Goal: Task Accomplishment & Management: Use online tool/utility

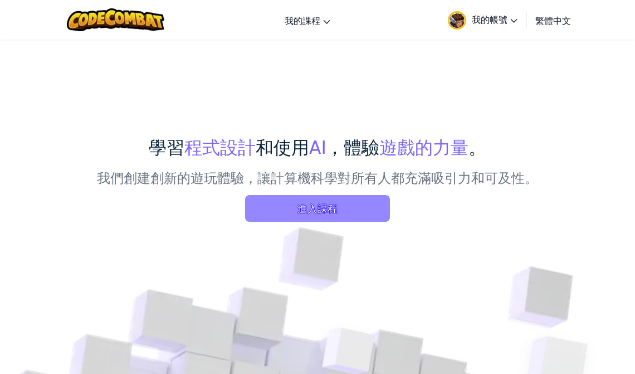
click at [334, 212] on span "進入課程" at bounding box center [317, 208] width 145 height 27
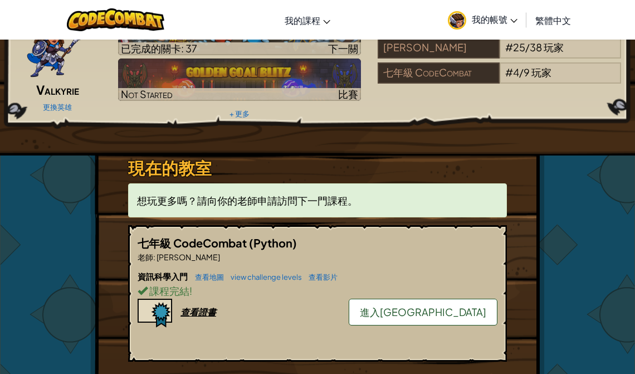
scroll to position [75, 0]
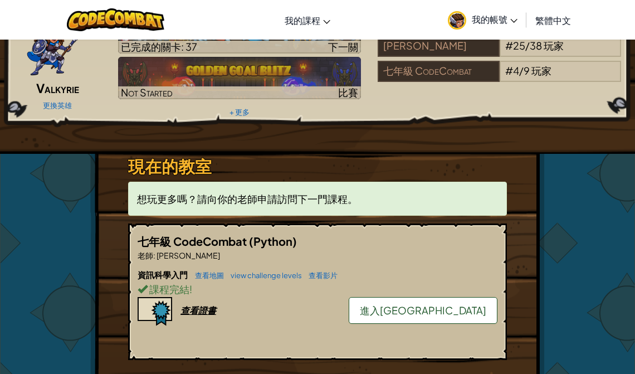
click at [477, 311] on link "進入[GEOGRAPHIC_DATA]" at bounding box center [423, 310] width 149 height 27
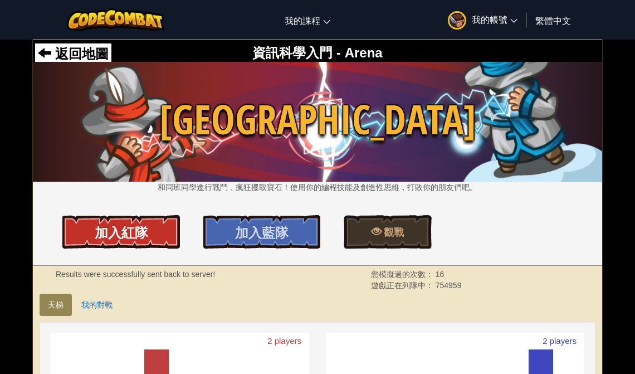
click at [129, 239] on span "加入紅隊" at bounding box center [121, 232] width 53 height 18
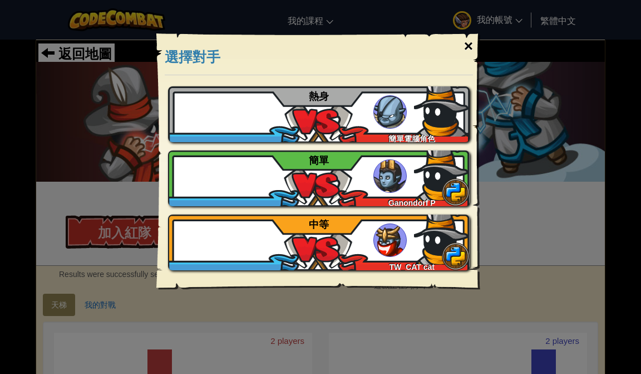
click at [473, 42] on div "×" at bounding box center [469, 46] width 26 height 32
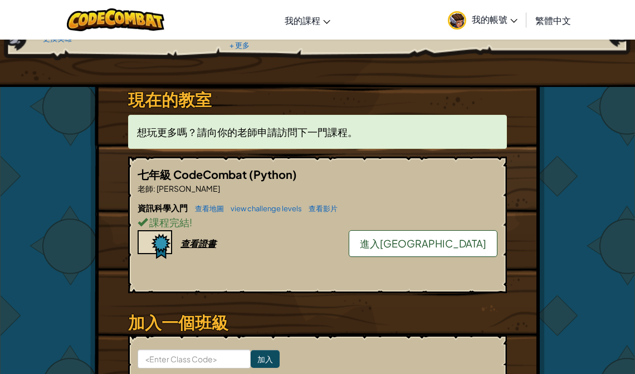
scroll to position [180, 0]
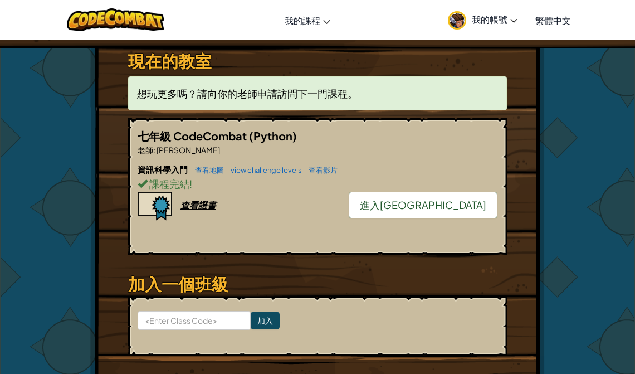
click at [444, 202] on span "進入[GEOGRAPHIC_DATA]" at bounding box center [423, 204] width 126 height 13
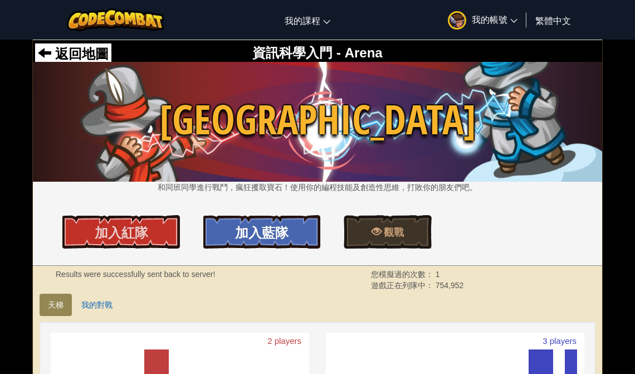
click at [257, 236] on span "加入藍隊" at bounding box center [261, 232] width 53 height 18
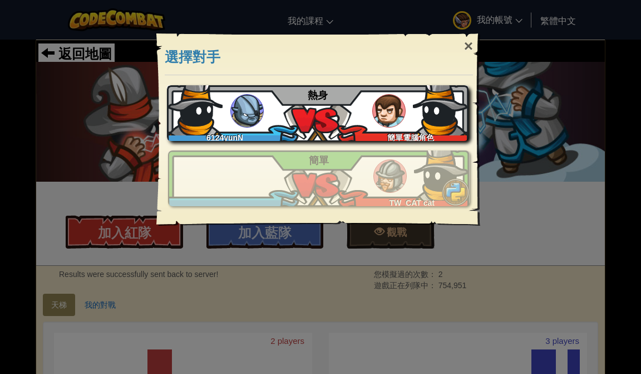
click at [331, 111] on div "6124yunN 簡單電腦角色 熱身" at bounding box center [318, 113] width 302 height 56
